Goal: Information Seeking & Learning: Learn about a topic

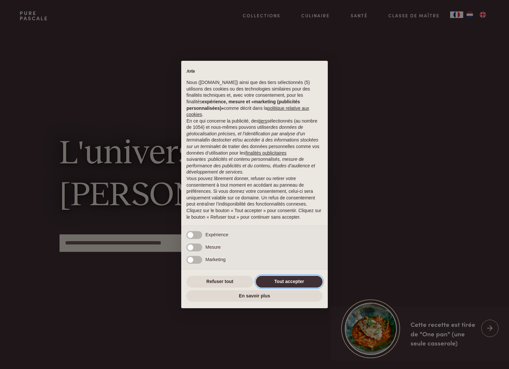
click at [290, 277] on button "Tout accepter" at bounding box center [289, 282] width 67 height 12
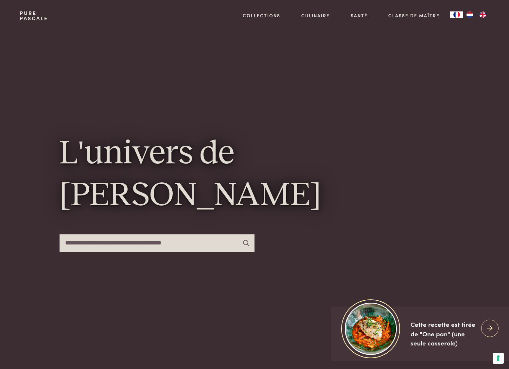
click at [290, 280] on div "L'univers de Pascale Naessens" at bounding box center [255, 196] width 390 height 330
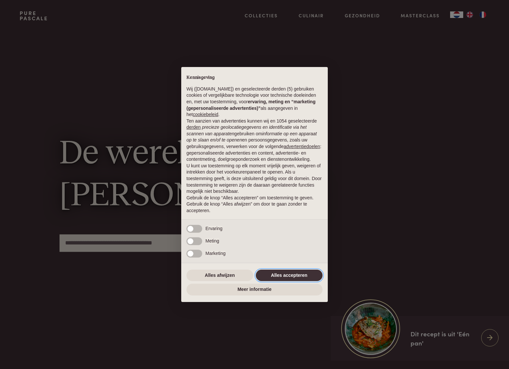
click at [291, 278] on button "Alles accepteren" at bounding box center [289, 276] width 67 height 12
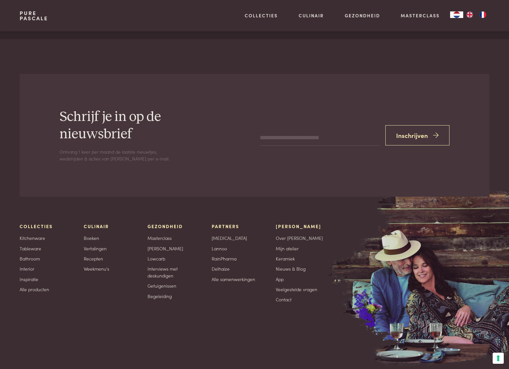
scroll to position [2159, 0]
click at [40, 287] on link "Alle producten" at bounding box center [34, 289] width 29 height 7
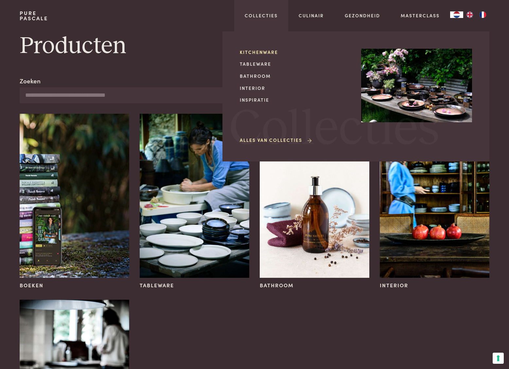
click at [258, 52] on link "Kitchenware" at bounding box center [295, 52] width 111 height 7
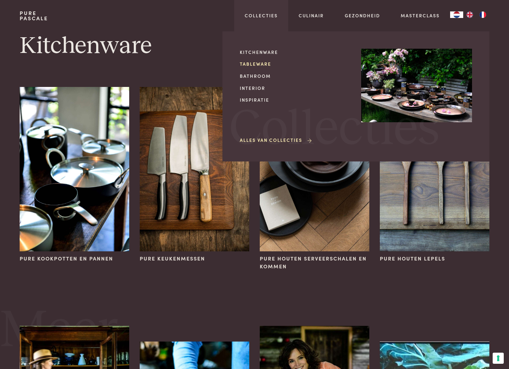
click at [257, 64] on link "Tableware" at bounding box center [295, 63] width 111 height 7
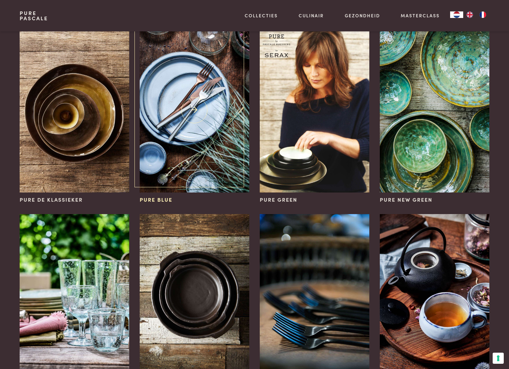
scroll to position [58, 0]
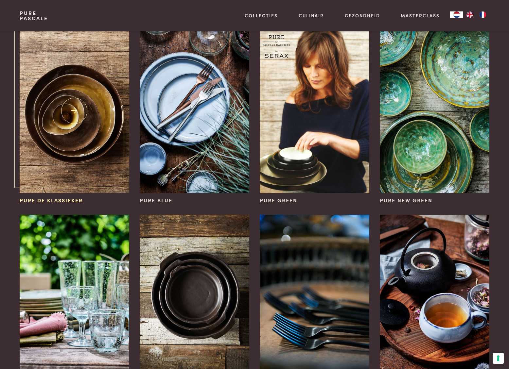
click at [97, 128] on img at bounding box center [75, 111] width 110 height 164
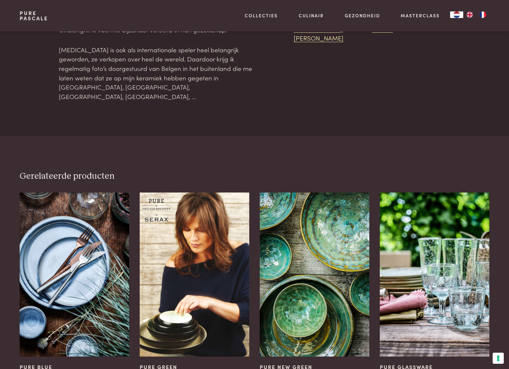
scroll to position [892, 0]
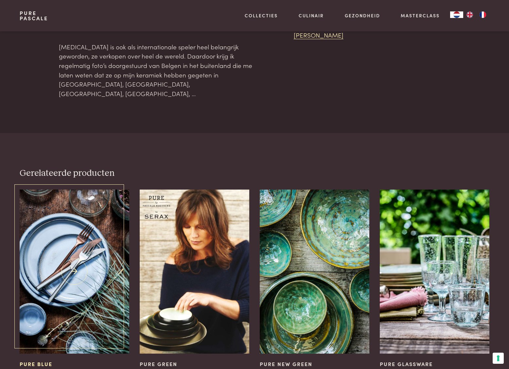
click at [81, 190] on img at bounding box center [75, 272] width 110 height 164
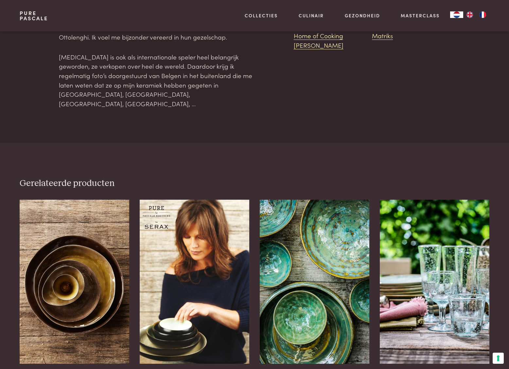
scroll to position [1429, 0]
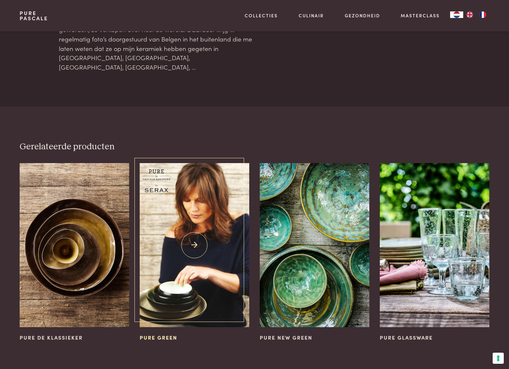
click at [192, 186] on img at bounding box center [195, 245] width 110 height 164
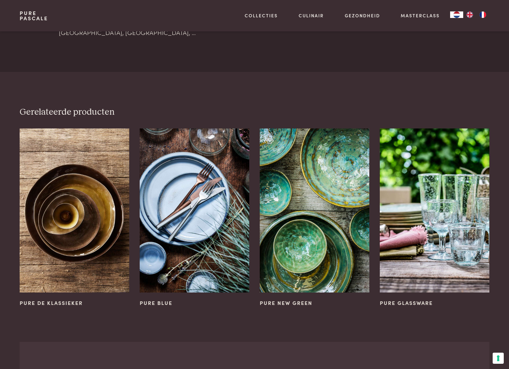
scroll to position [597, 0]
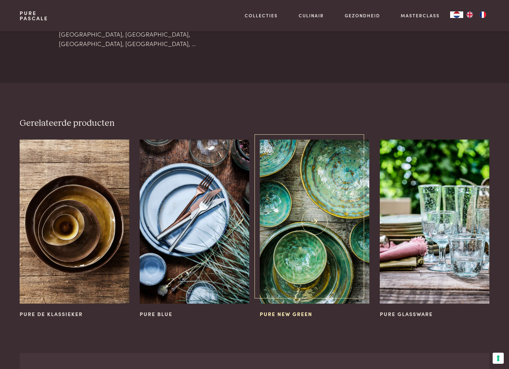
click at [313, 179] on img at bounding box center [315, 222] width 110 height 164
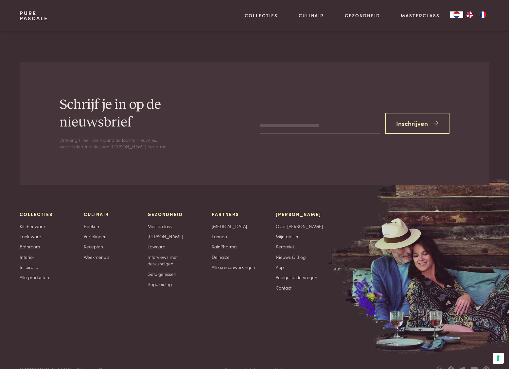
scroll to position [591, 0]
click at [278, 119] on input "email" at bounding box center [320, 127] width 120 height 16
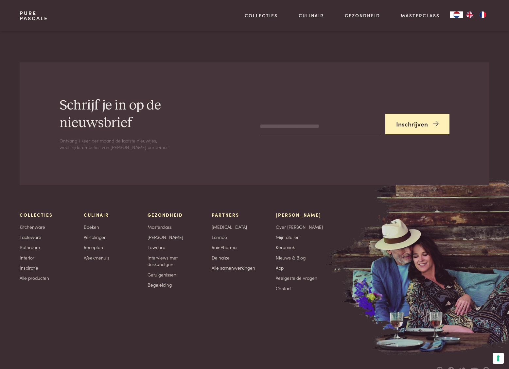
type input "**********"
click at [423, 114] on button "Inschrijven" at bounding box center [417, 124] width 64 height 21
click at [290, 234] on link "Mijn atelier" at bounding box center [287, 237] width 23 height 7
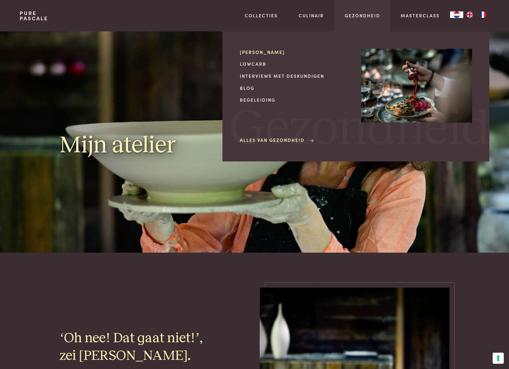
click at [257, 53] on link "[PERSON_NAME]" at bounding box center [295, 52] width 111 height 7
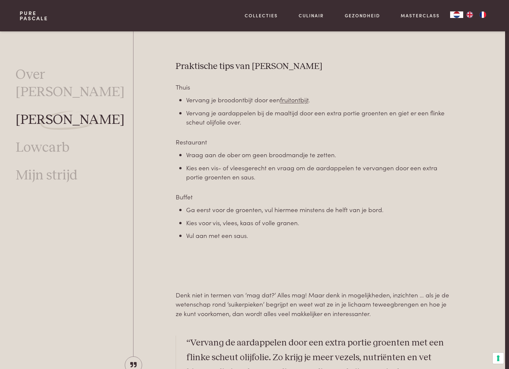
scroll to position [1839, 4]
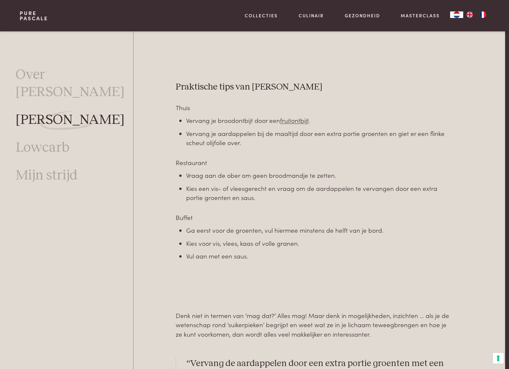
click at [60, 139] on link "Lowcarb" at bounding box center [43, 147] width 54 height 17
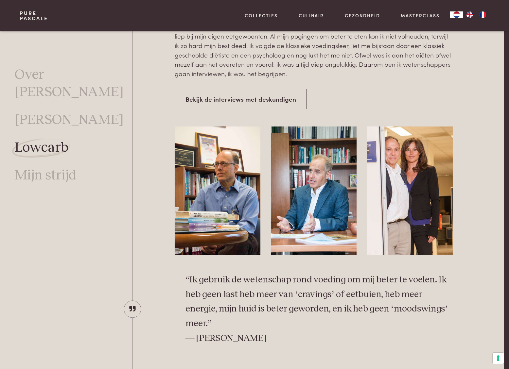
scroll to position [1717, 5]
click at [412, 146] on img at bounding box center [410, 190] width 86 height 128
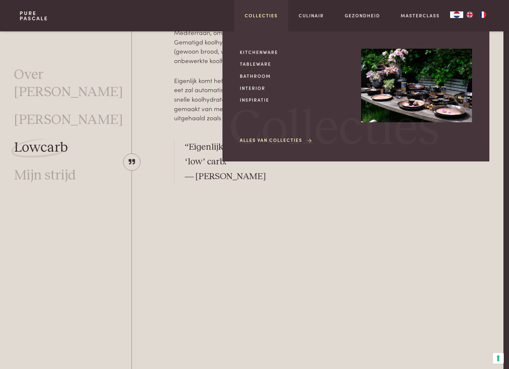
scroll to position [298, 6]
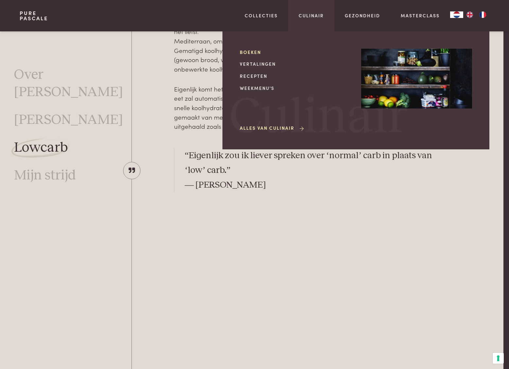
click at [253, 52] on link "Boeken" at bounding box center [295, 52] width 111 height 7
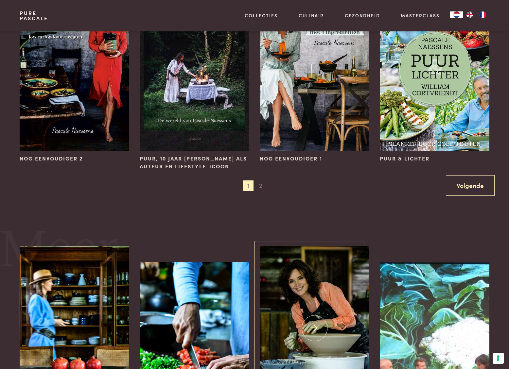
scroll to position [666, 0]
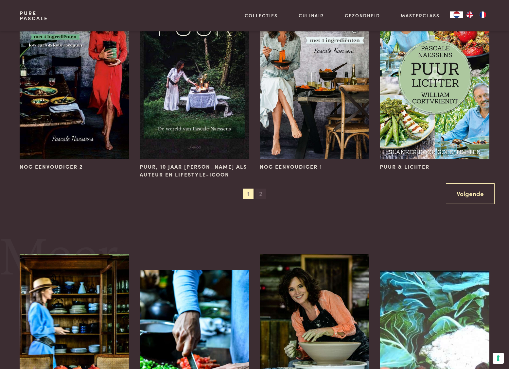
click at [260, 194] on span "2" at bounding box center [260, 194] width 10 height 10
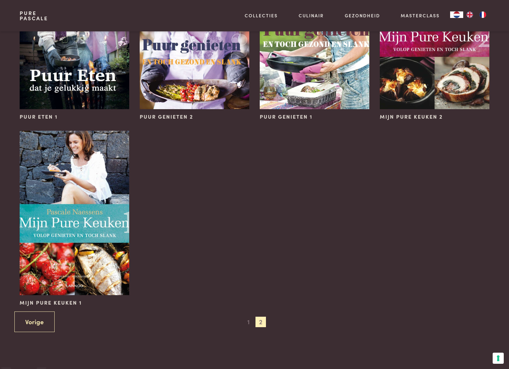
scroll to position [337, 0]
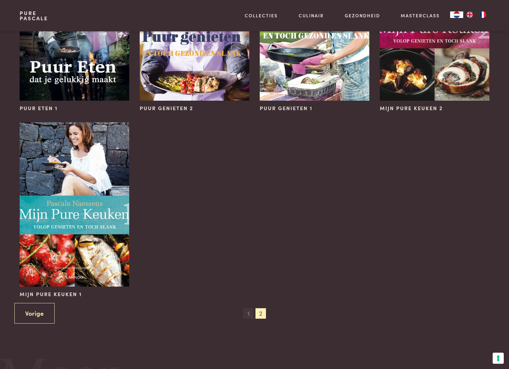
click at [246, 314] on span "1" at bounding box center [248, 313] width 10 height 10
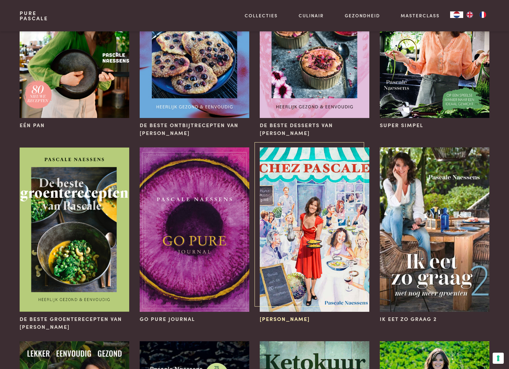
scroll to position [126, 0]
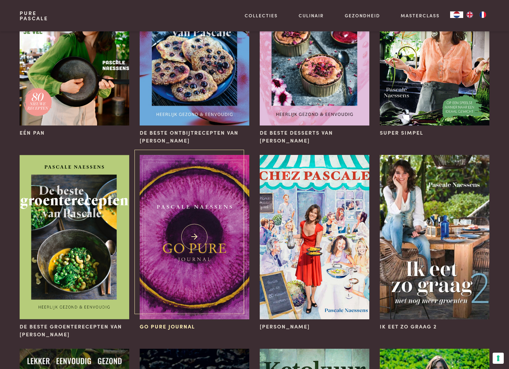
click at [195, 235] on img at bounding box center [195, 237] width 110 height 164
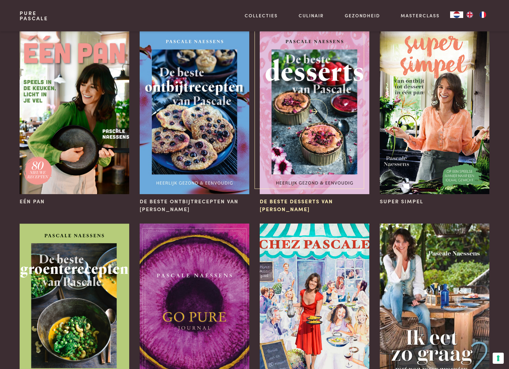
scroll to position [55, 0]
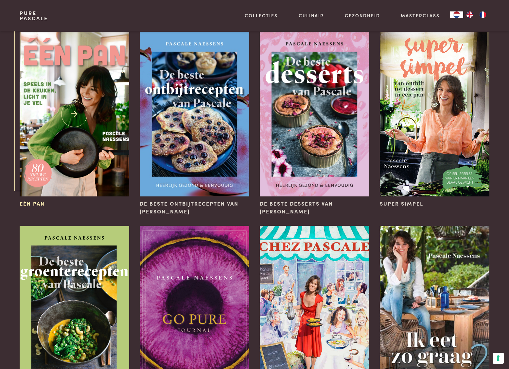
click at [82, 133] on img at bounding box center [75, 114] width 110 height 164
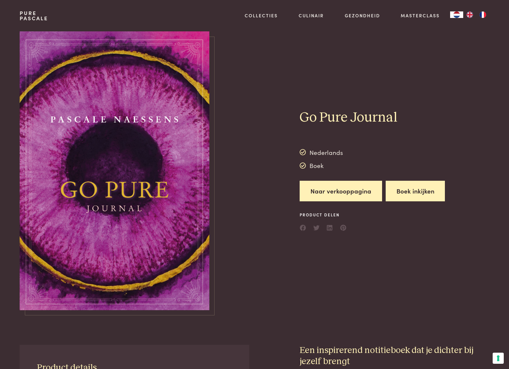
click at [417, 191] on button "Boek inkijken" at bounding box center [415, 191] width 60 height 21
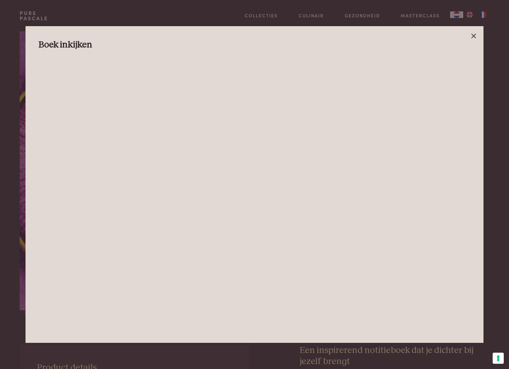
click at [473, 35] on icon at bounding box center [473, 36] width 8 height 8
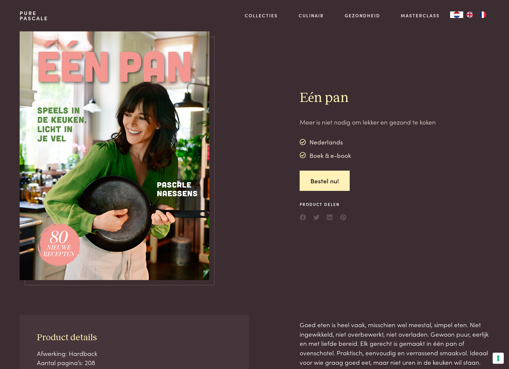
click at [137, 152] on img at bounding box center [115, 155] width 190 height 249
click at [326, 180] on link "Bestel nu!" at bounding box center [324, 181] width 50 height 21
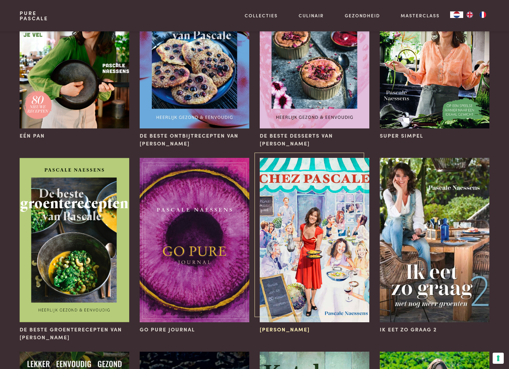
scroll to position [123, 0]
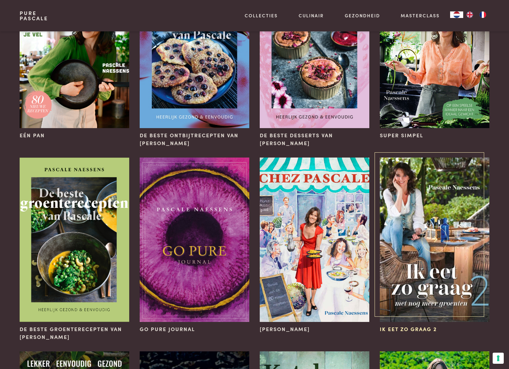
click at [449, 236] on img at bounding box center [435, 240] width 110 height 164
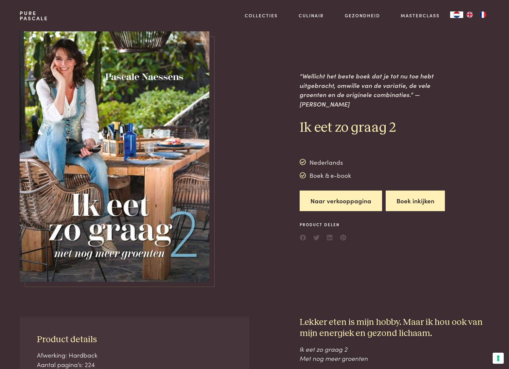
click at [414, 196] on button "Boek inkijken" at bounding box center [415, 201] width 60 height 21
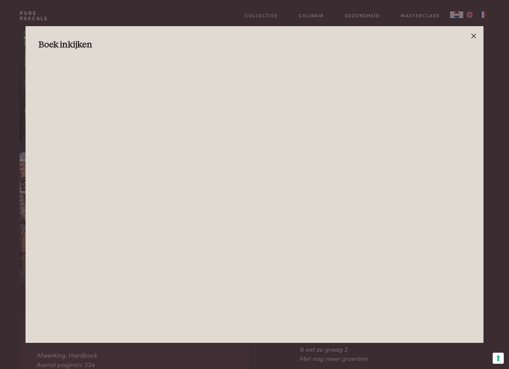
click at [473, 36] on line at bounding box center [473, 36] width 4 height 4
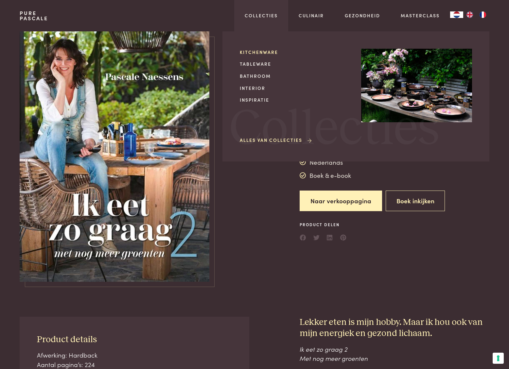
click at [254, 51] on link "Kitchenware" at bounding box center [295, 52] width 111 height 7
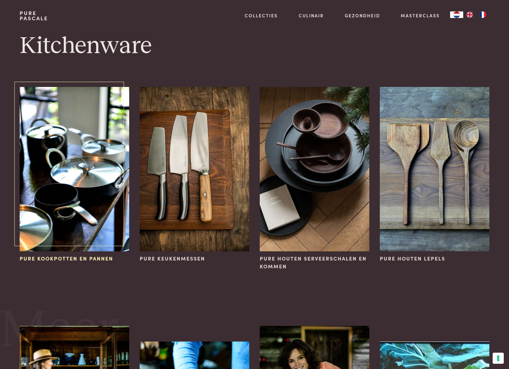
click at [87, 171] on img at bounding box center [75, 169] width 110 height 164
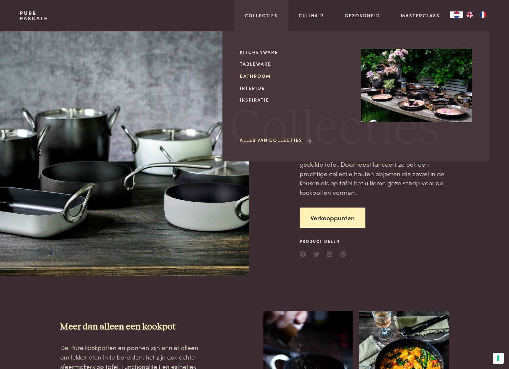
click at [255, 75] on link "Bathroom" at bounding box center [295, 76] width 111 height 7
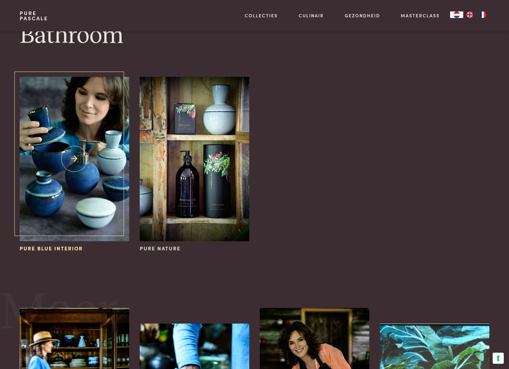
scroll to position [5, 0]
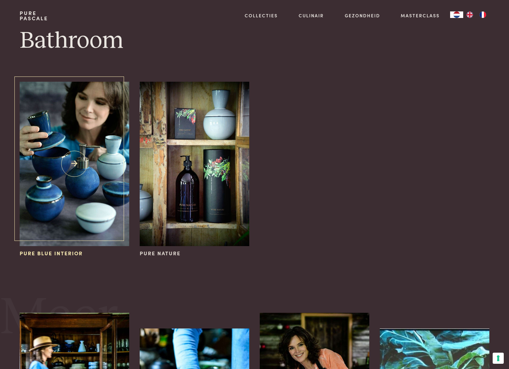
click at [77, 162] on img at bounding box center [75, 164] width 110 height 164
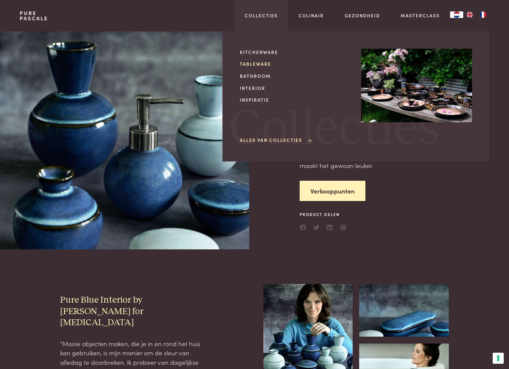
click at [259, 62] on link "Tableware" at bounding box center [295, 63] width 111 height 7
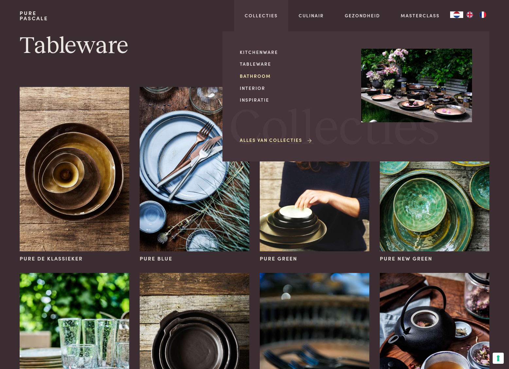
click at [254, 75] on link "Bathroom" at bounding box center [295, 76] width 111 height 7
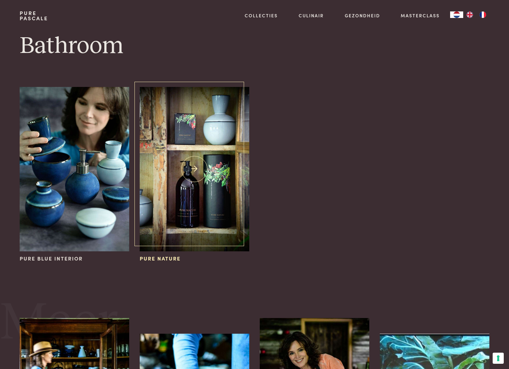
click at [207, 141] on img at bounding box center [195, 169] width 110 height 164
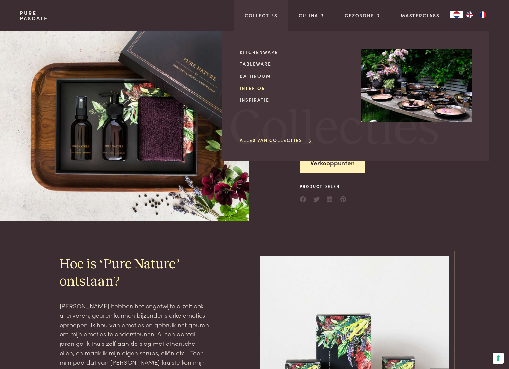
click at [253, 86] on link "Interior" at bounding box center [295, 88] width 111 height 7
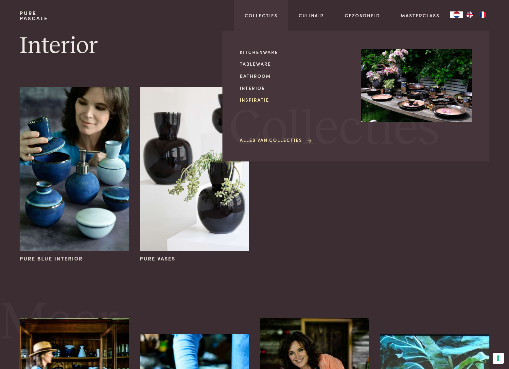
click at [251, 97] on link "Inspiratie" at bounding box center [295, 99] width 111 height 7
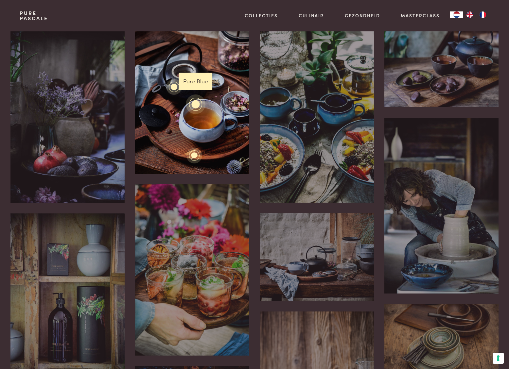
click at [194, 96] on div "Pure Blue" at bounding box center [196, 104] width 20 height 20
click at [196, 81] on div "Het theeritueel is iets wat ik koester. Het brengt met volledig in het moment h…" at bounding box center [192, 102] width 114 height 143
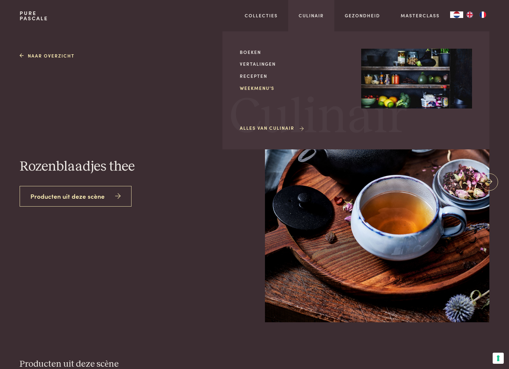
click at [259, 86] on link "Weekmenu's" at bounding box center [295, 88] width 111 height 7
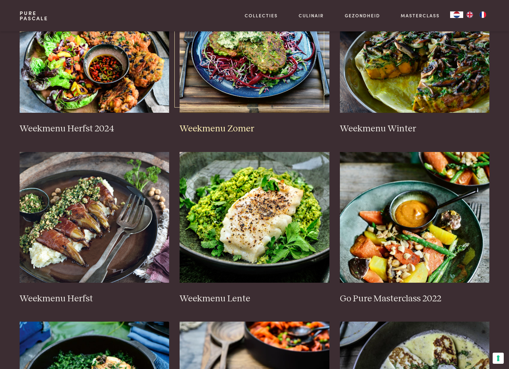
scroll to position [190, 0]
click at [110, 72] on img at bounding box center [95, 47] width 150 height 131
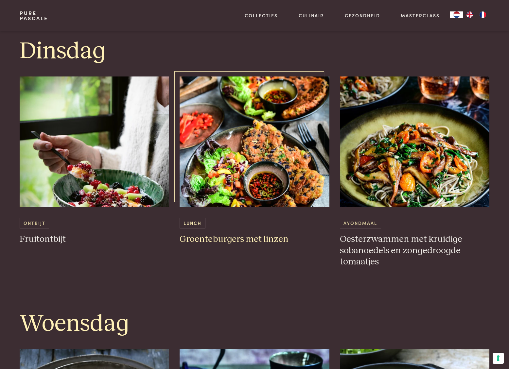
scroll to position [601, 0]
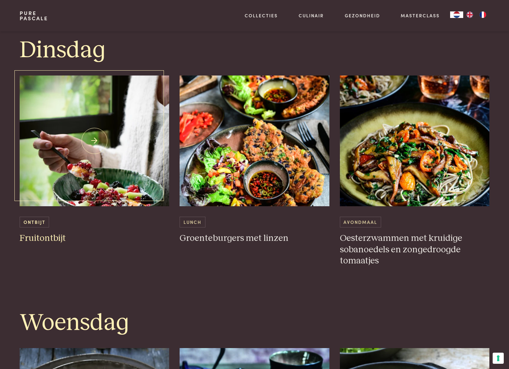
click at [43, 220] on span "Ontbijt" at bounding box center [34, 222] width 29 height 11
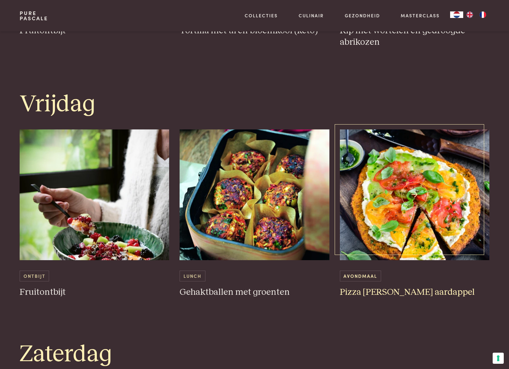
scroll to position [1344, 0]
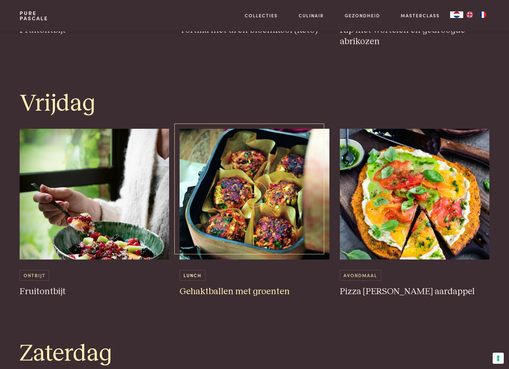
click at [253, 189] on img at bounding box center [254, 194] width 150 height 131
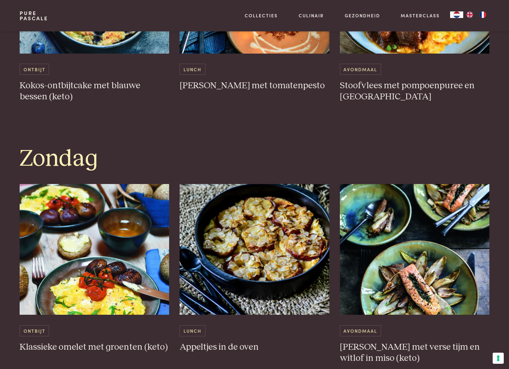
scroll to position [1799, 0]
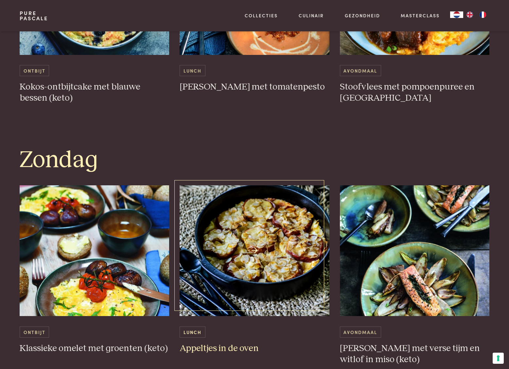
click at [256, 244] on img at bounding box center [254, 250] width 150 height 131
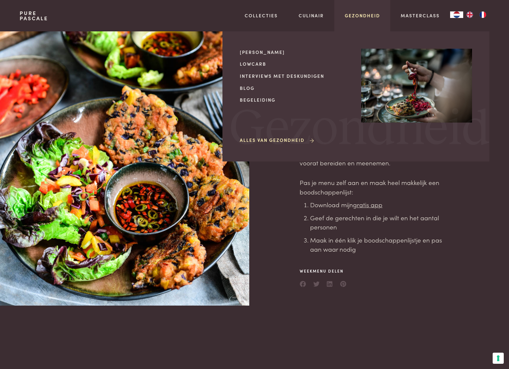
scroll to position [0, 0]
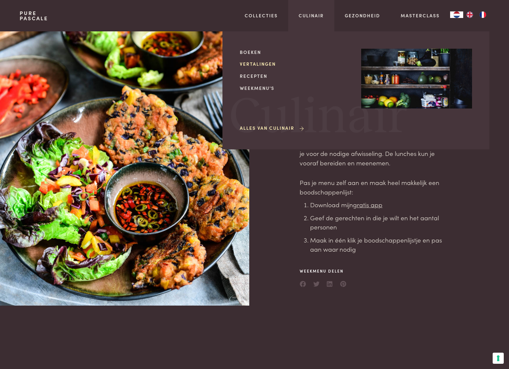
click at [261, 63] on link "Vertalingen" at bounding box center [295, 63] width 111 height 7
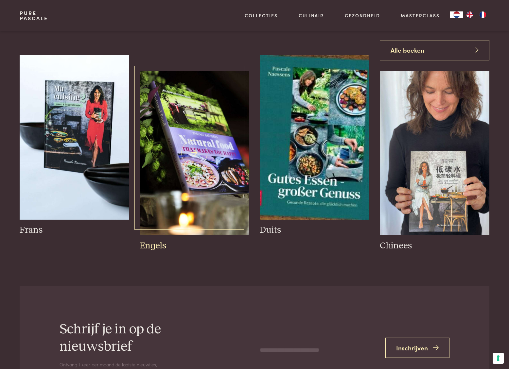
scroll to position [38, 0]
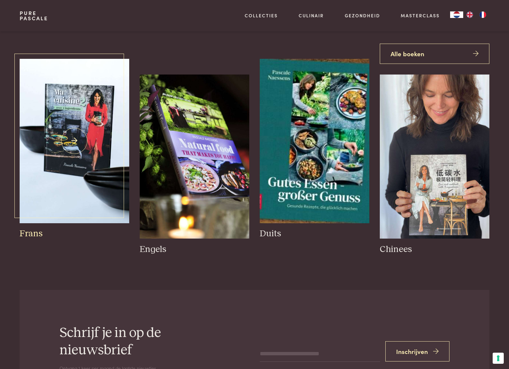
click at [92, 139] on img at bounding box center [75, 141] width 110 height 164
click at [438, 144] on img at bounding box center [435, 157] width 110 height 164
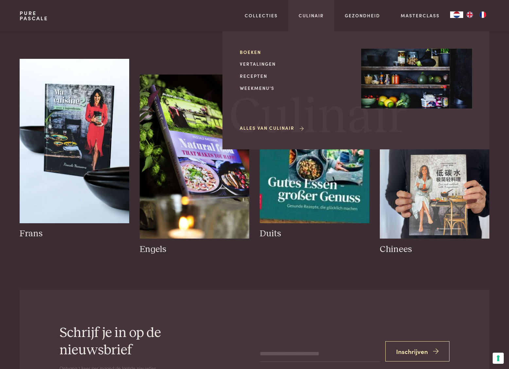
click at [252, 52] on link "Boeken" at bounding box center [295, 52] width 111 height 7
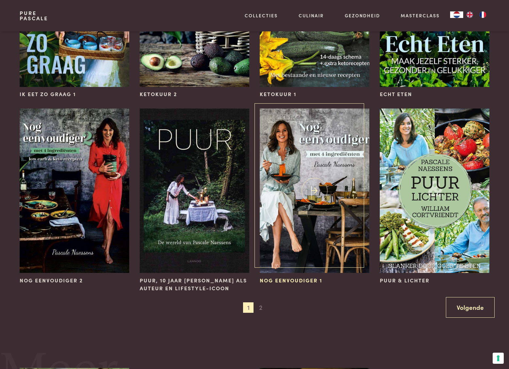
scroll to position [554, 0]
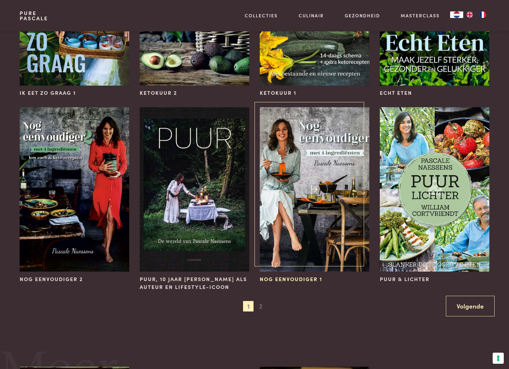
click at [306, 172] on img at bounding box center [315, 189] width 110 height 164
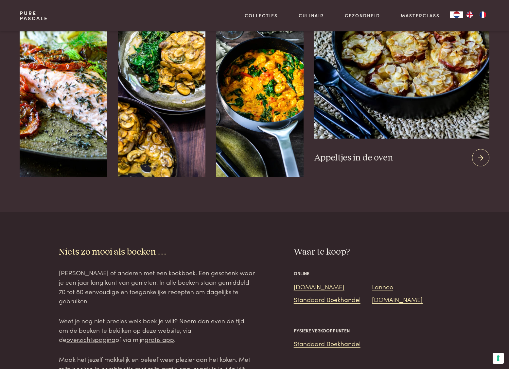
scroll to position [876, 0]
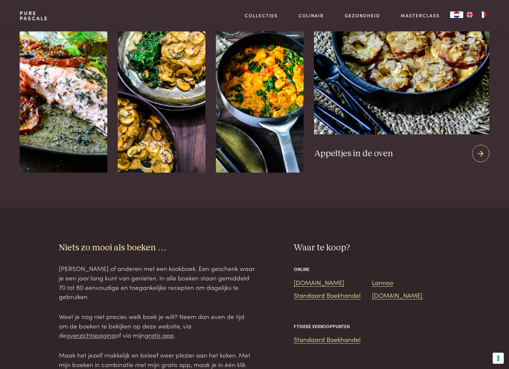
click at [481, 149] on icon at bounding box center [481, 153] width 6 height 9
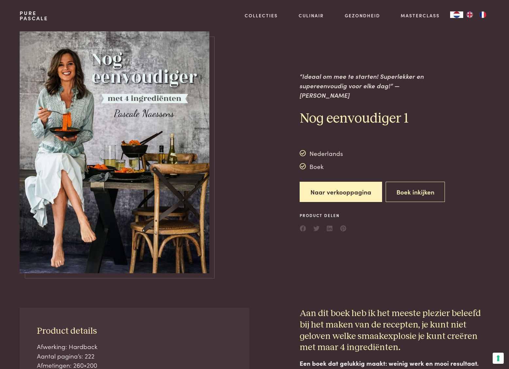
scroll to position [0, 0]
click at [412, 191] on button "Boek inkijken" at bounding box center [415, 192] width 60 height 21
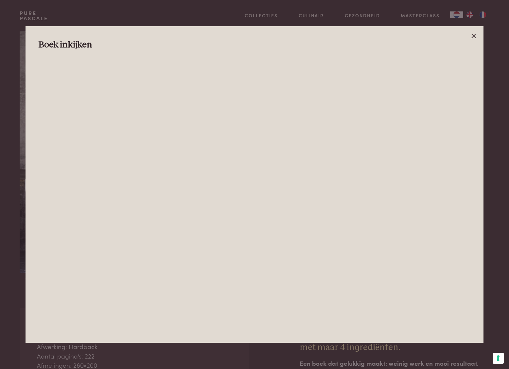
click at [473, 37] on icon at bounding box center [473, 36] width 8 height 8
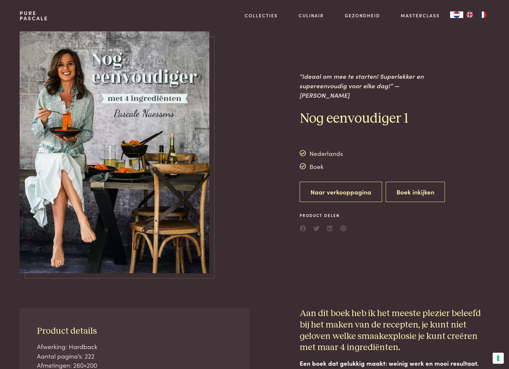
click at [337, 189] on link "Naar verkooppagina" at bounding box center [340, 192] width 82 height 21
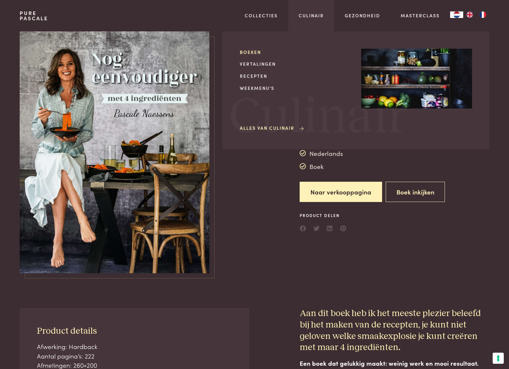
click at [252, 52] on link "Boeken" at bounding box center [295, 52] width 111 height 7
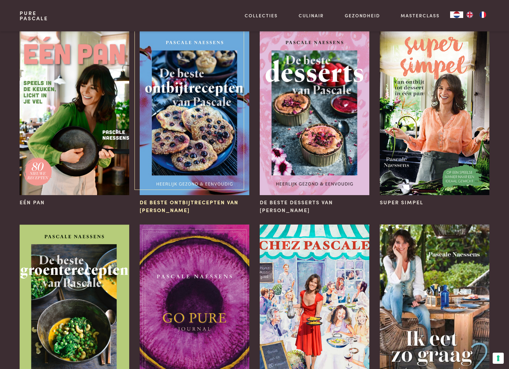
scroll to position [60, 0]
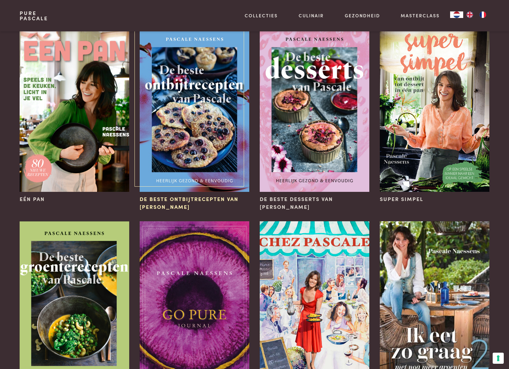
click at [225, 127] on img at bounding box center [195, 109] width 110 height 164
click at [314, 111] on img at bounding box center [315, 109] width 110 height 164
click at [425, 104] on img at bounding box center [435, 109] width 110 height 164
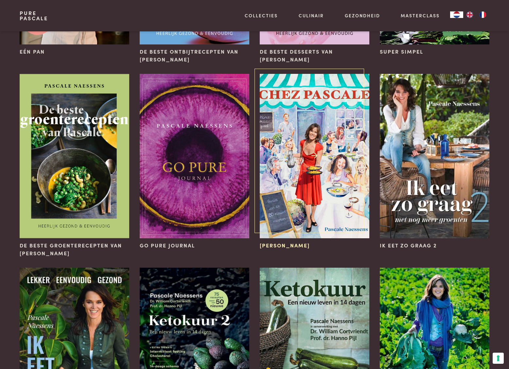
scroll to position [221, 0]
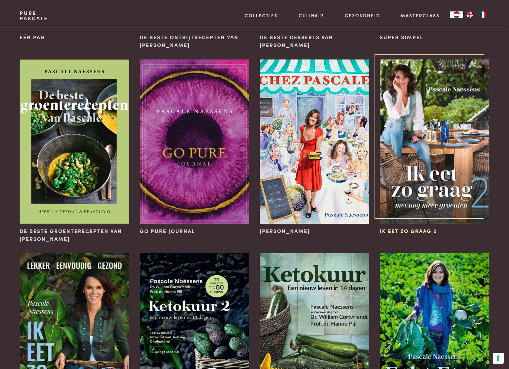
click at [440, 129] on img at bounding box center [435, 142] width 110 height 164
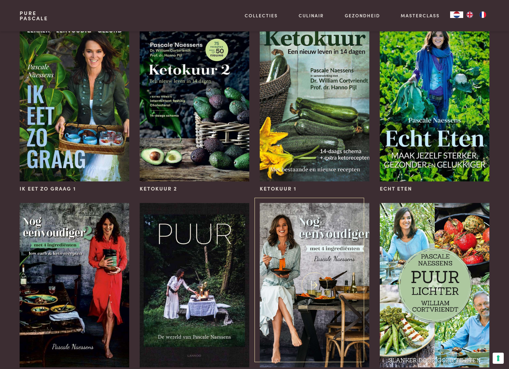
scroll to position [459, 0]
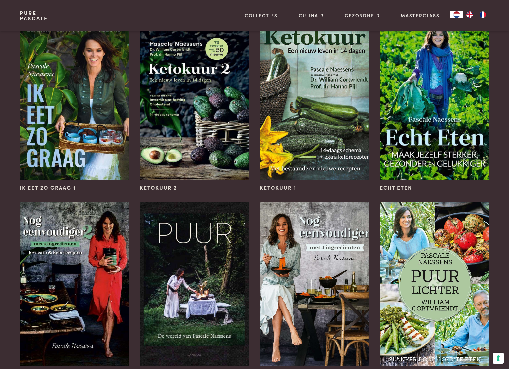
click at [321, 255] on img at bounding box center [315, 284] width 110 height 164
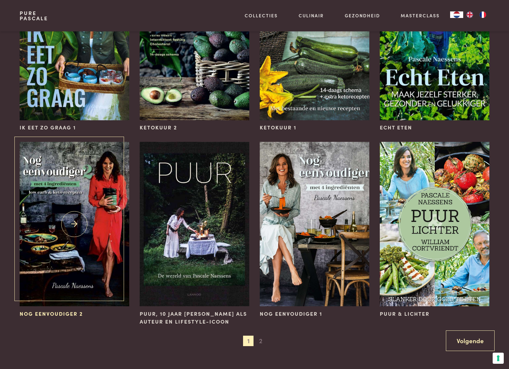
scroll to position [521, 0]
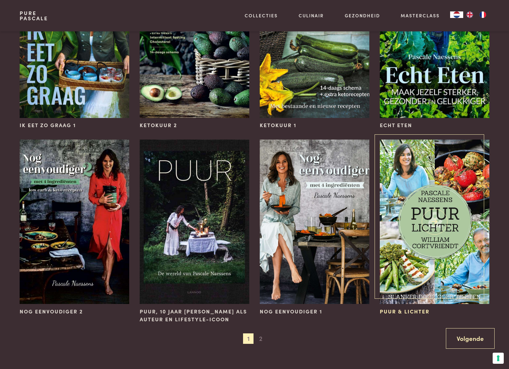
click at [441, 215] on img at bounding box center [435, 222] width 110 height 164
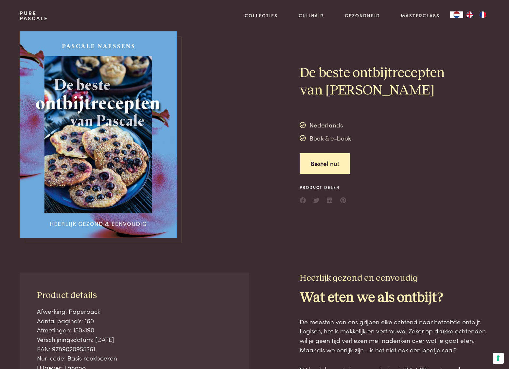
scroll to position [0, 0]
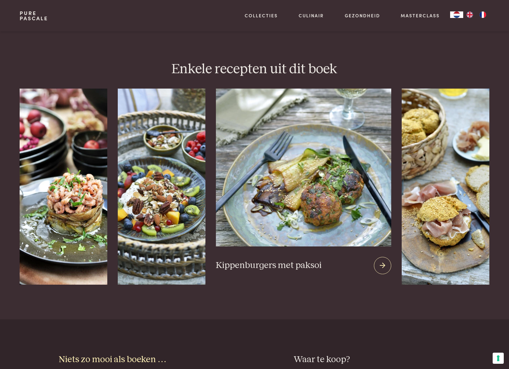
scroll to position [575, 0]
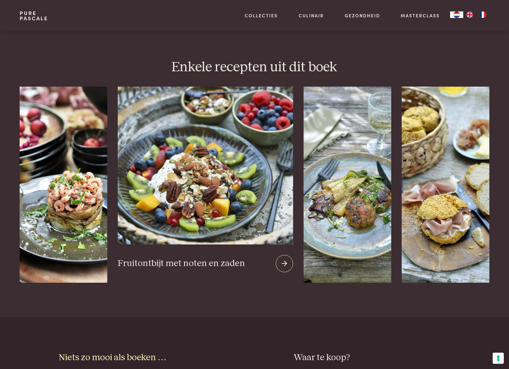
click at [282, 259] on icon at bounding box center [285, 263] width 6 height 9
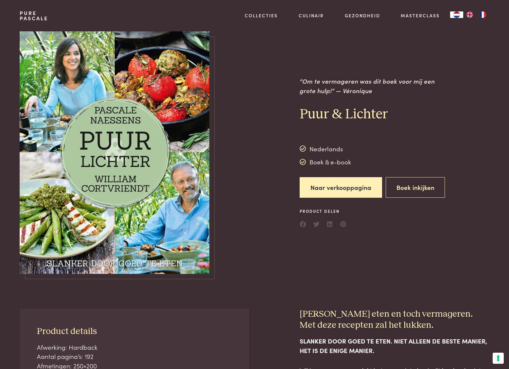
scroll to position [0, 0]
